Goal: Task Accomplishment & Management: Use online tool/utility

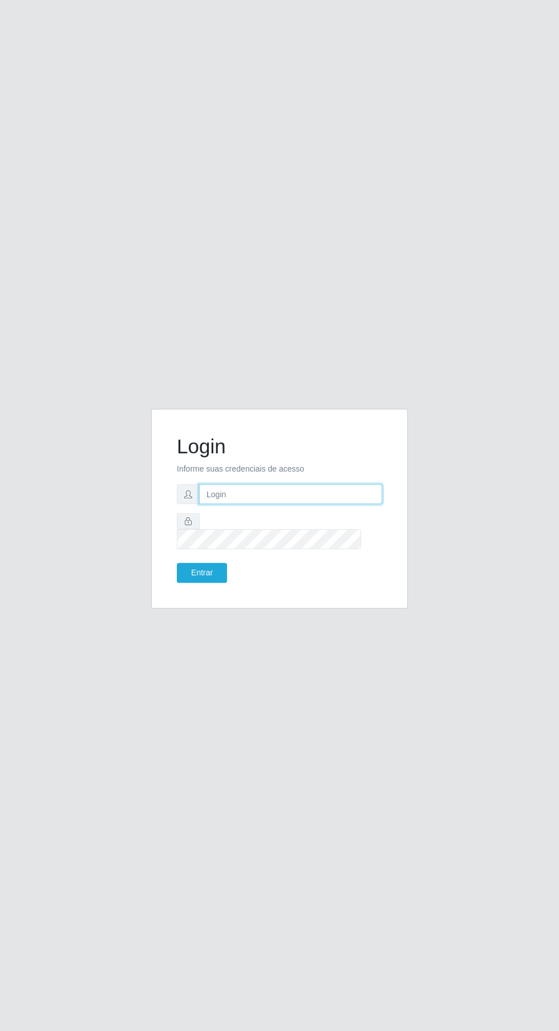
click at [296, 504] on input "text" at bounding box center [290, 494] width 183 height 20
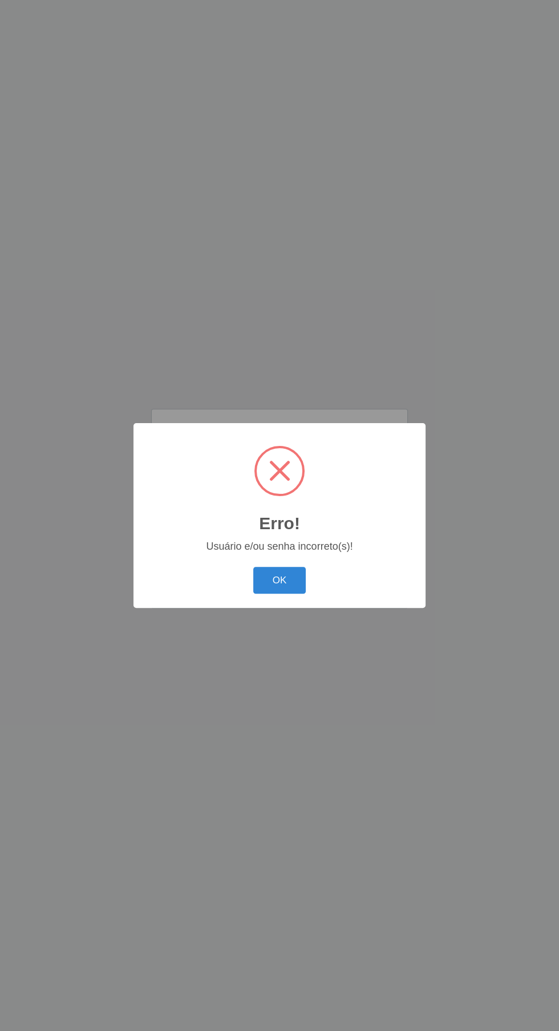
type input "[EMAIL_ADDRESS][DOMAIN_NAME]"
click at [177, 563] on button "Entrar" at bounding box center [202, 573] width 50 height 20
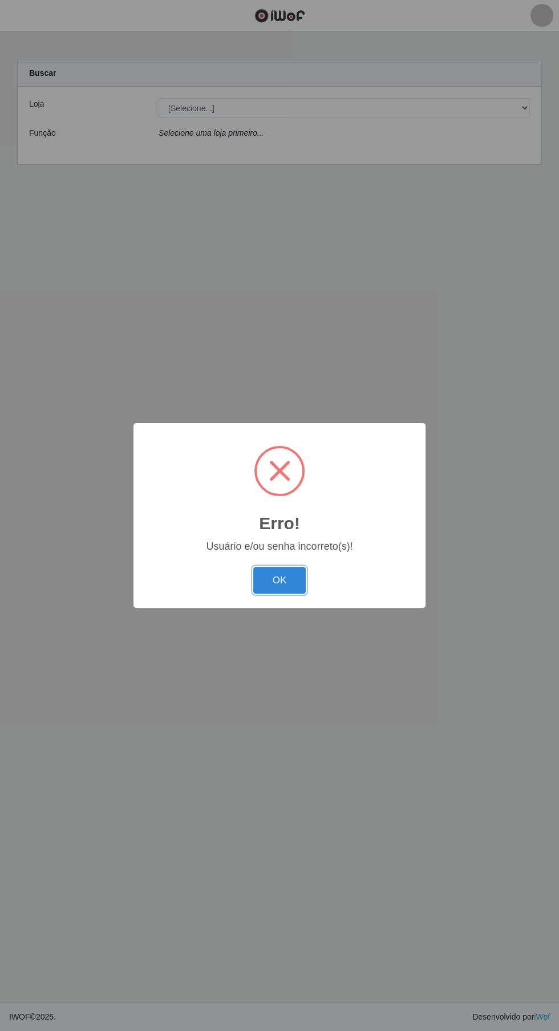
click at [279, 579] on button "OK" at bounding box center [279, 580] width 53 height 27
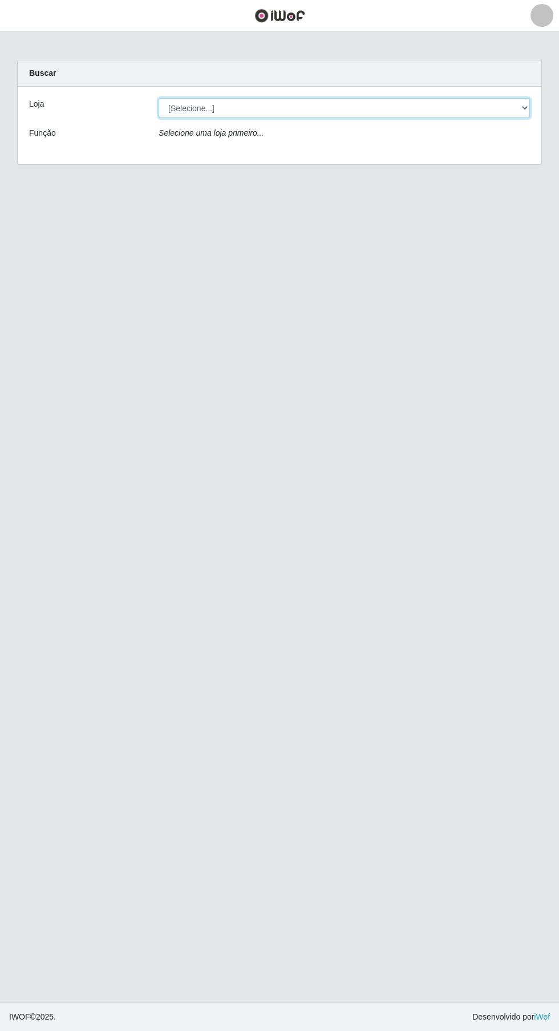
click at [334, 107] on select "[Selecione...] Leta - Arco-Mix Cohab" at bounding box center [344, 108] width 371 height 20
select select "480"
click at [159, 98] on select "[Selecione...] Leta - Arco-Mix Cohab" at bounding box center [344, 108] width 371 height 20
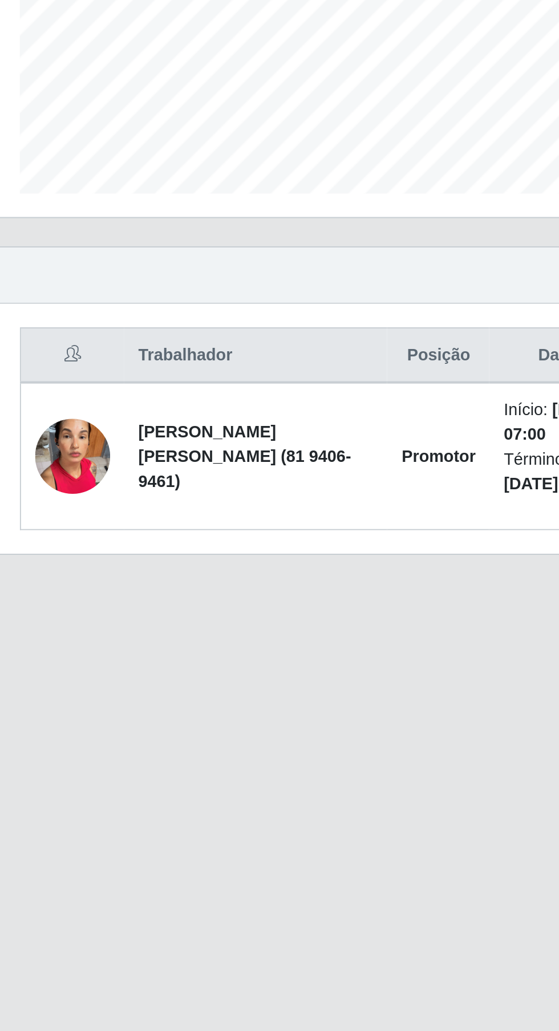
scroll to position [5, 0]
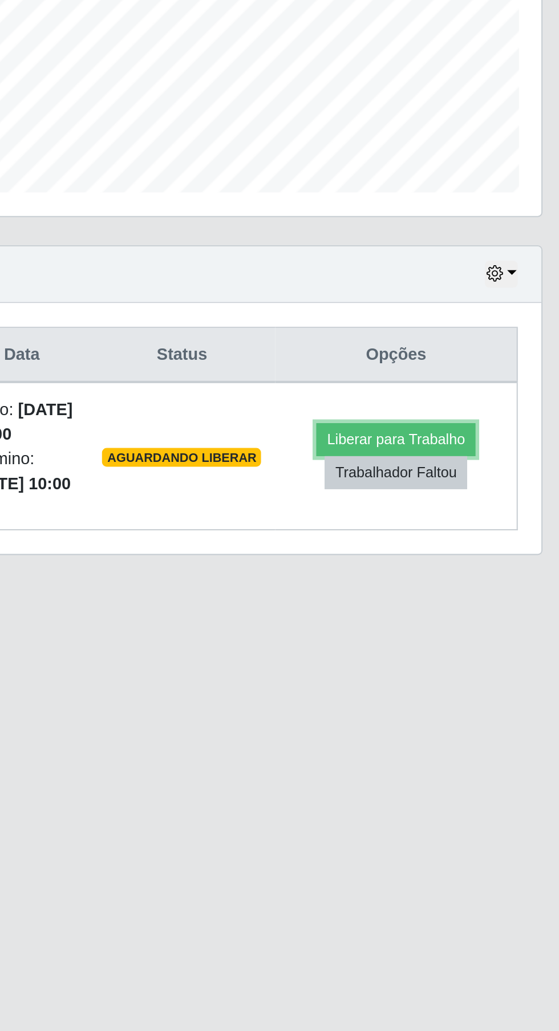
click at [485, 520] on button "Liberar para Trabalho" at bounding box center [470, 528] width 77 height 16
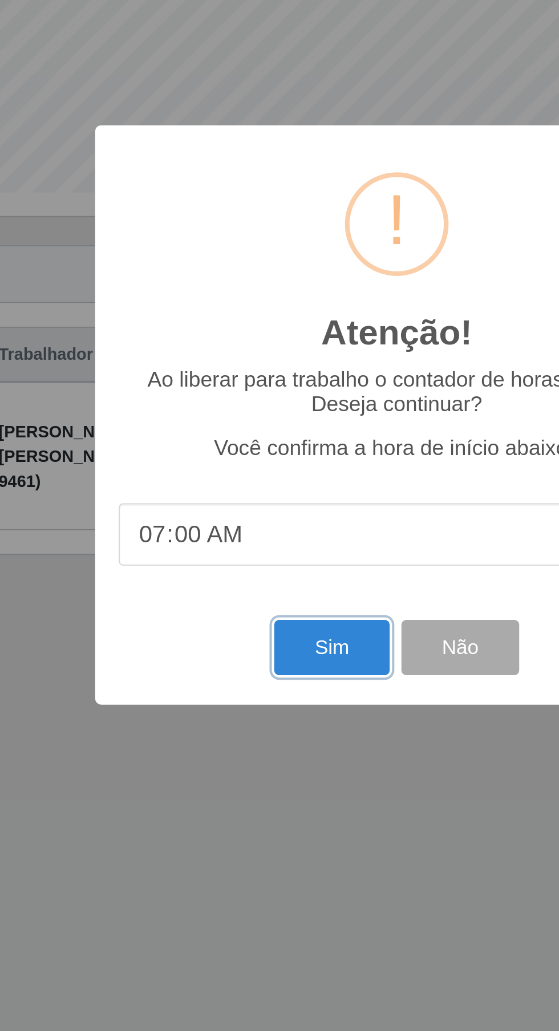
click at [251, 630] on button "Sim" at bounding box center [247, 628] width 55 height 27
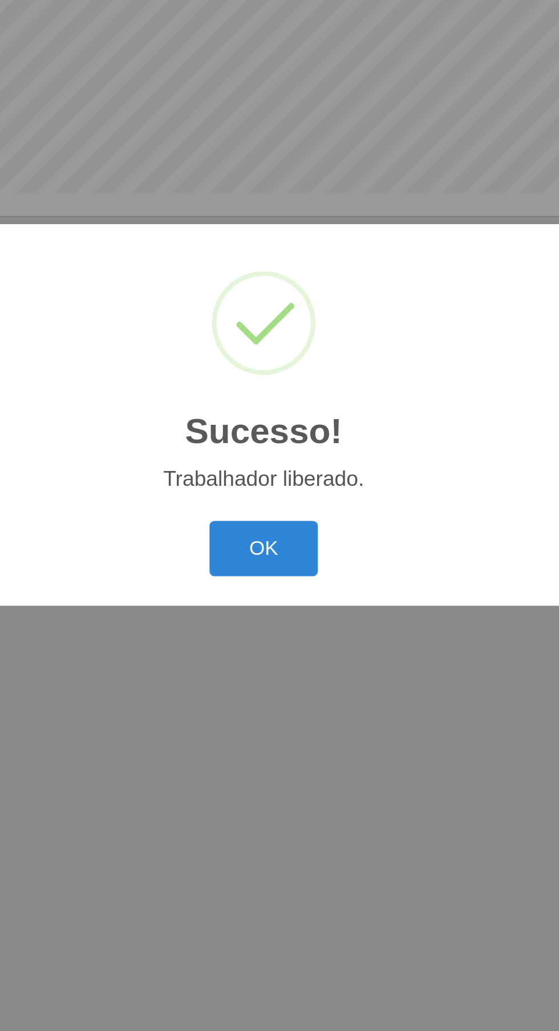
click at [270, 570] on button "OK" at bounding box center [279, 580] width 53 height 27
